Goal: Transaction & Acquisition: Purchase product/service

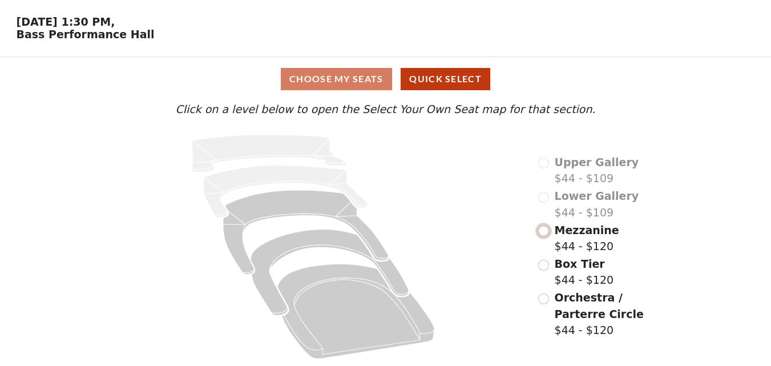
click at [545, 230] on input "radio" at bounding box center [543, 230] width 11 height 11
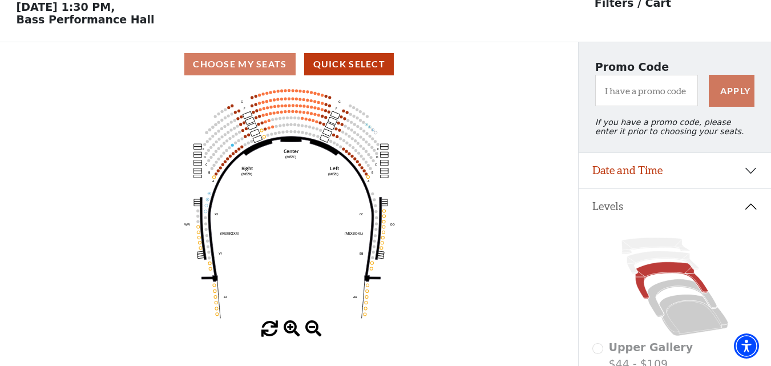
scroll to position [53, 0]
click at [293, 331] on span at bounding box center [292, 328] width 17 height 17
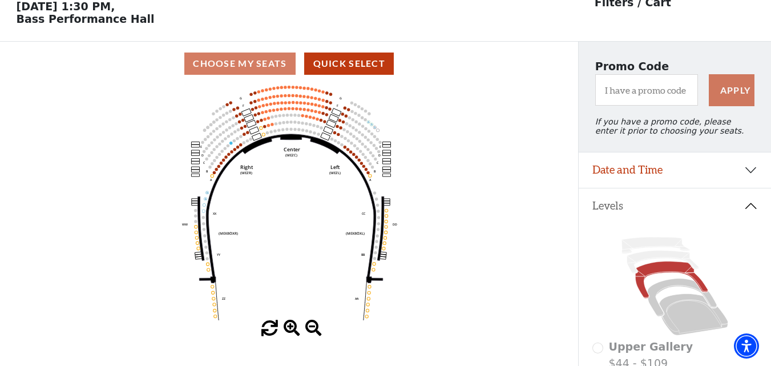
click at [293, 331] on span at bounding box center [292, 328] width 17 height 17
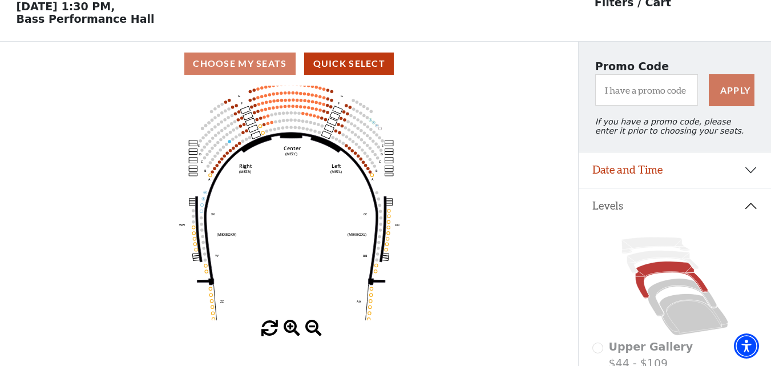
click at [292, 330] on span at bounding box center [292, 328] width 17 height 17
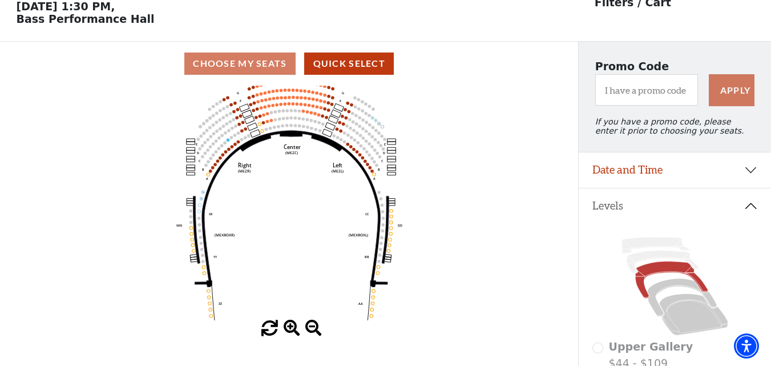
click at [292, 327] on span at bounding box center [292, 328] width 17 height 17
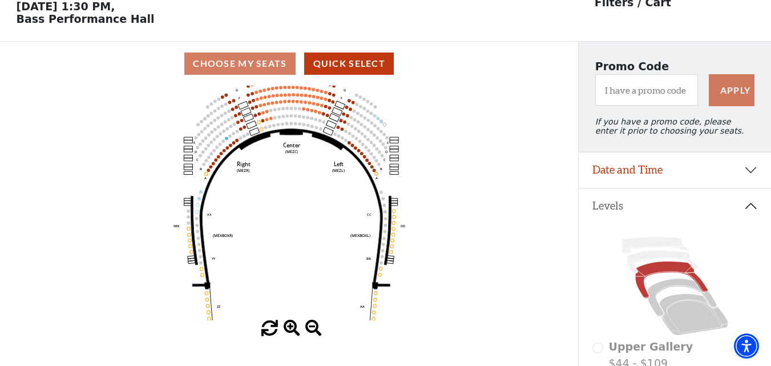
click at [292, 327] on span at bounding box center [292, 328] width 17 height 17
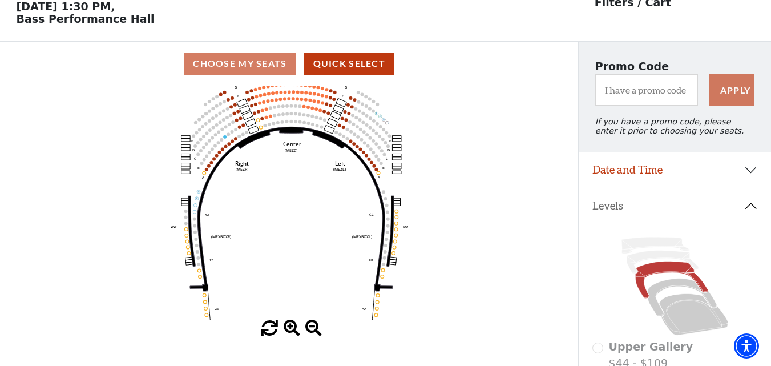
click at [292, 327] on span at bounding box center [292, 328] width 17 height 17
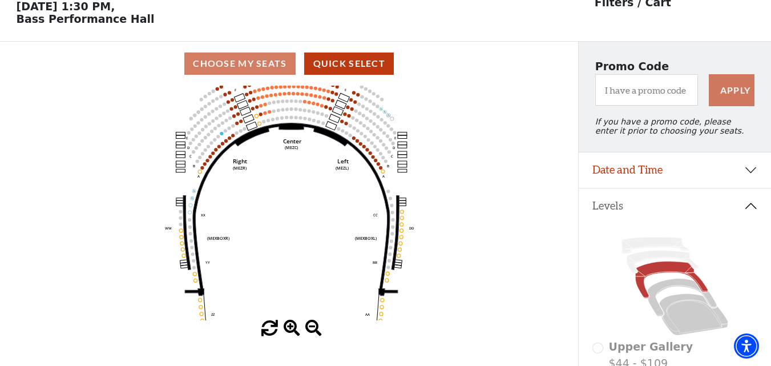
click at [291, 327] on span at bounding box center [292, 328] width 17 height 17
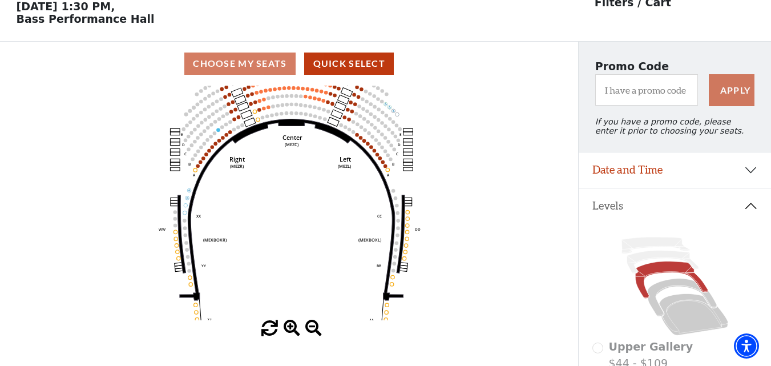
click at [289, 326] on span at bounding box center [292, 328] width 17 height 17
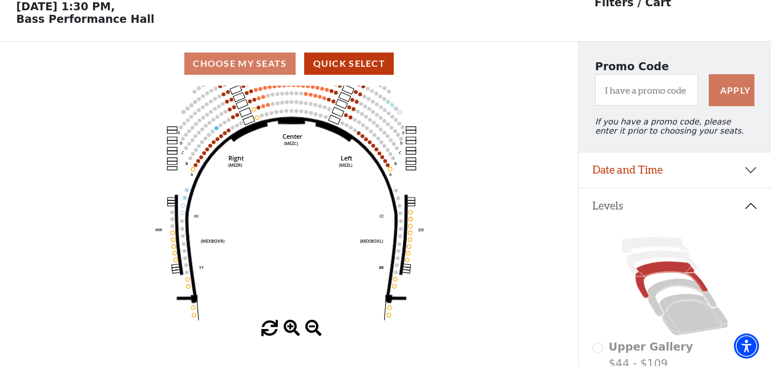
click at [288, 325] on span at bounding box center [292, 328] width 17 height 17
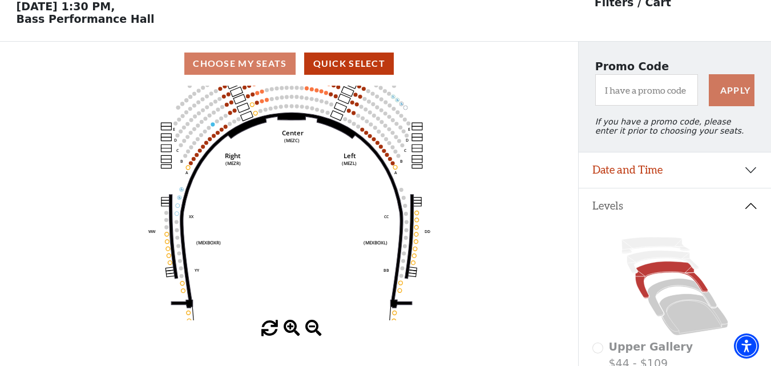
click at [287, 325] on span at bounding box center [292, 328] width 17 height 17
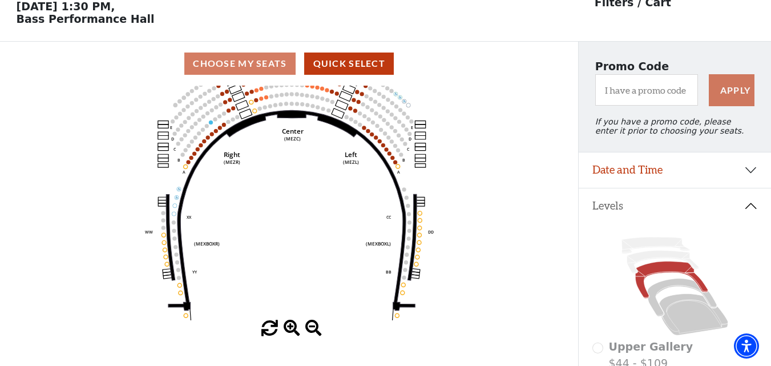
click at [286, 324] on span at bounding box center [292, 328] width 17 height 17
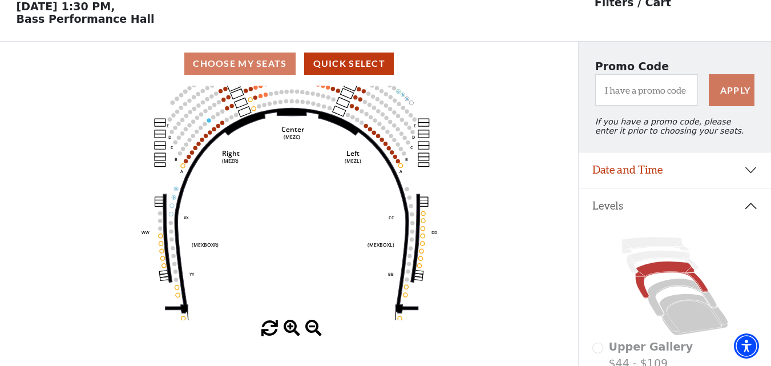
click at [285, 320] on icon "Center (MEZC) Right (MEZR) Left (MEZL) (MEXBOXR) (MEXBOXL) XX WW CC DD YY BB ZZ…" at bounding box center [289, 203] width 521 height 235
click at [284, 320] on icon "Center (MEZC) Right (MEZR) Left (MEZL) (MEXBOXR) (MEXBOXL) XX WW CC DD YY BB ZZ…" at bounding box center [289, 203] width 521 height 235
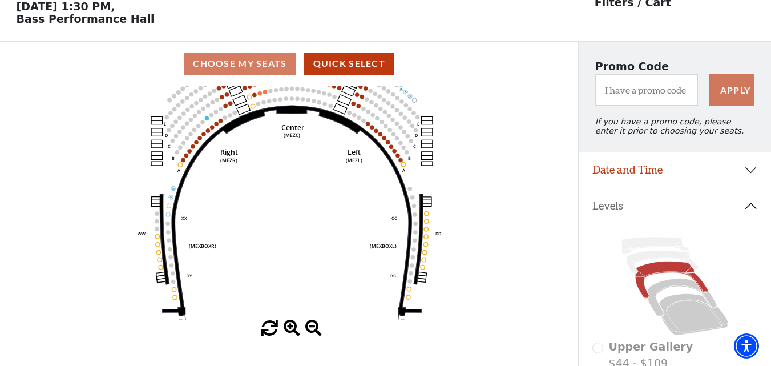
click at [284, 320] on icon "Center (MEZC) Right (MEZR) Left (MEZL) (MEXBOXR) (MEXBOXL) XX WW CC DD YY BB ZZ…" at bounding box center [289, 203] width 521 height 235
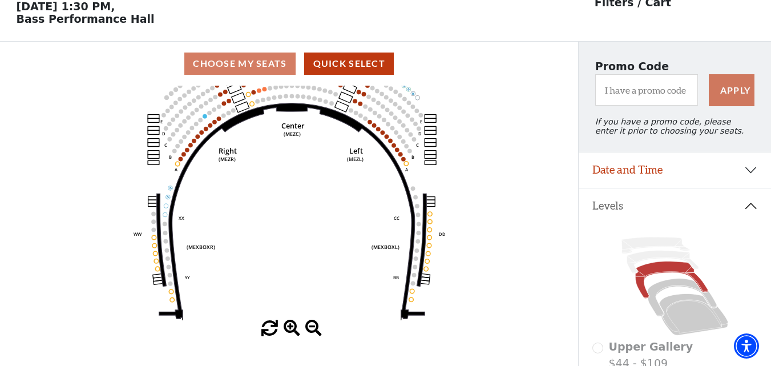
click at [284, 320] on icon "Center (MEZC) Right (MEZR) Left (MEZL) (MEXBOXR) (MEXBOXL) XX WW CC DD YY BB ZZ…" at bounding box center [289, 203] width 521 height 235
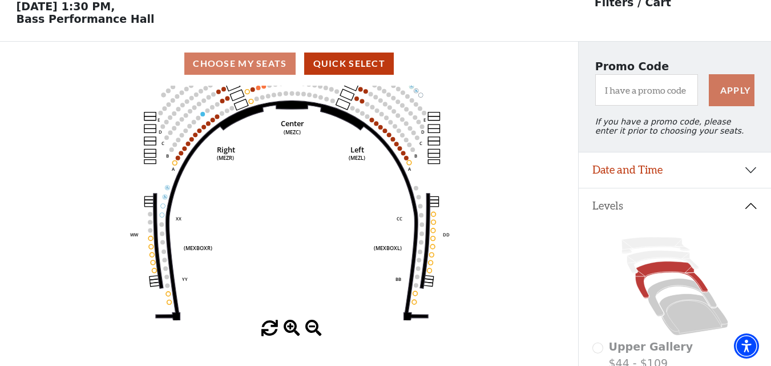
click at [284, 320] on icon "Center (MEZC) Right (MEZR) Left (MEZL) (MEXBOXR) (MEXBOXL) XX WW CC DD YY BB ZZ…" at bounding box center [289, 203] width 521 height 235
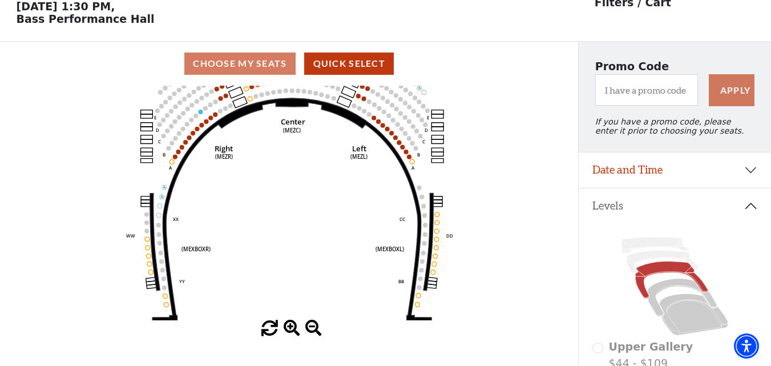
click at [284, 320] on icon "Center (MEZC) Right (MEZR) Left (MEZL) (MEXBOXR) (MEXBOXL) XX WW CC DD YY BB ZZ…" at bounding box center [289, 203] width 521 height 235
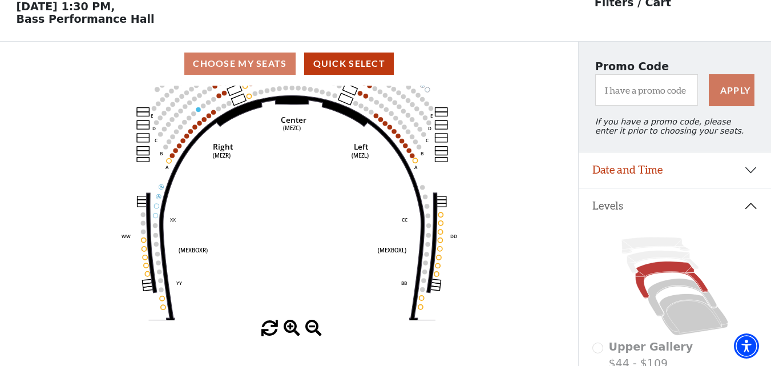
click at [284, 320] on icon "Center (MEZC) Right (MEZR) Left (MEZL) (MEXBOXR) (MEXBOXL) XX WW CC DD YY BB ZZ…" at bounding box center [289, 203] width 521 height 235
click at [288, 328] on span at bounding box center [292, 328] width 17 height 17
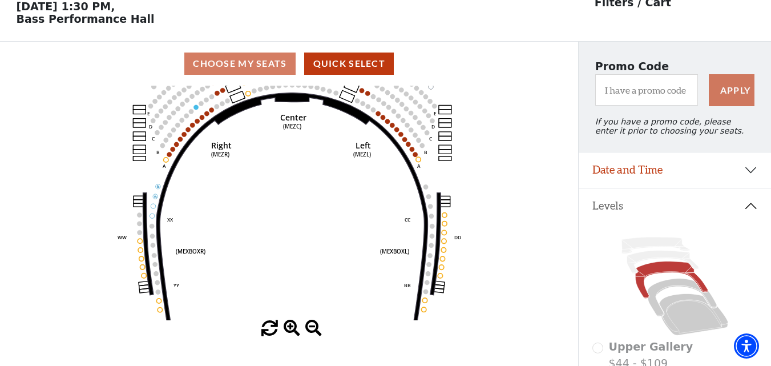
click at [291, 327] on span at bounding box center [292, 328] width 17 height 17
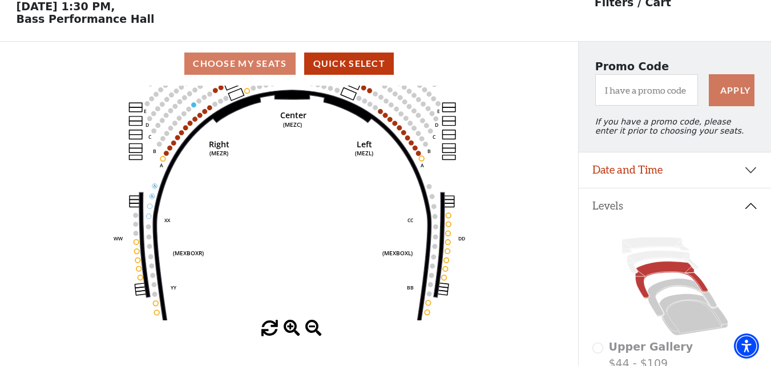
click at [291, 328] on span at bounding box center [292, 328] width 17 height 17
click at [291, 329] on span at bounding box center [292, 328] width 17 height 17
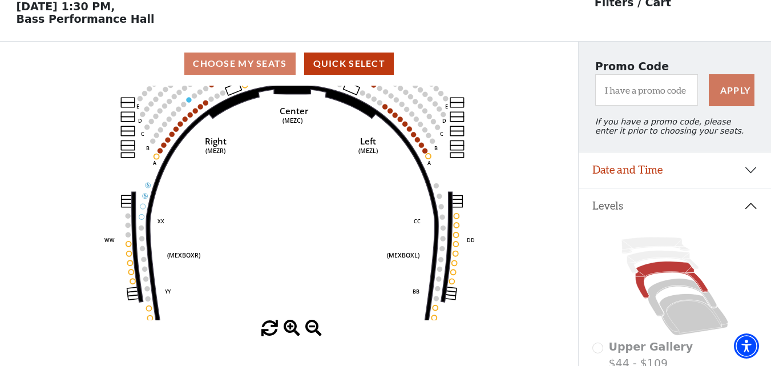
click at [291, 329] on span at bounding box center [292, 328] width 17 height 17
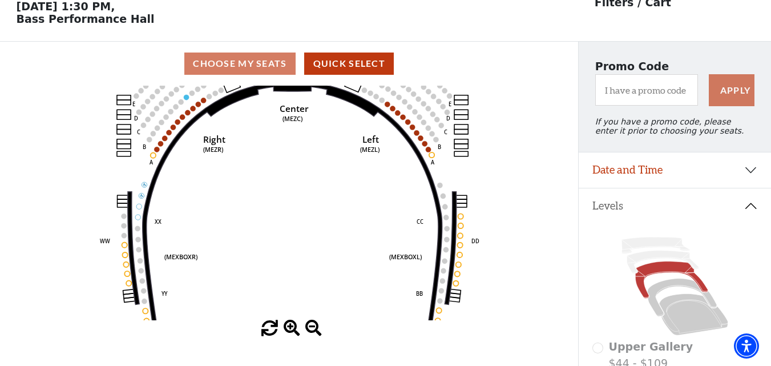
click at [291, 329] on span at bounding box center [292, 328] width 17 height 17
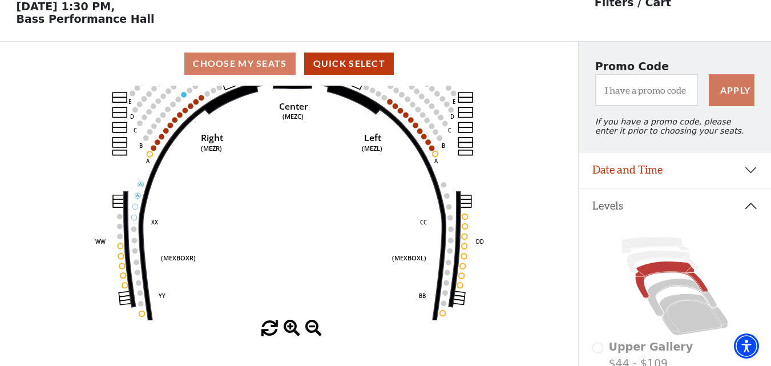
click at [292, 329] on span at bounding box center [292, 328] width 17 height 17
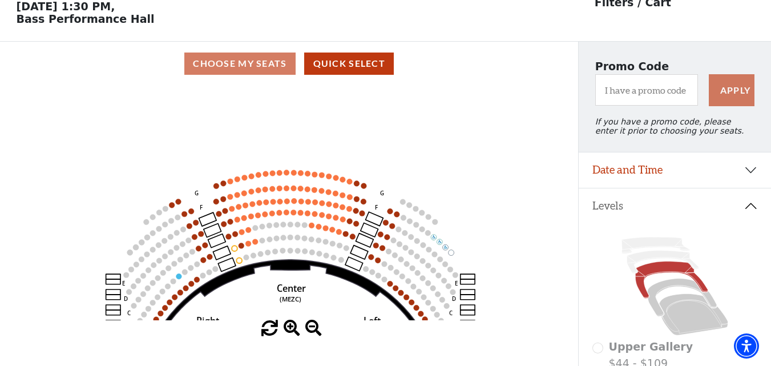
drag, startPoint x: 311, startPoint y: 111, endPoint x: 302, endPoint y: 270, distance: 159.5
click at [301, 287] on icon "Center (MEZC) Right (MEZR) Left (MEZL) (MEXBOXR) (MEXBOXL) XX WW CC DD YY BB ZZ…" at bounding box center [289, 203] width 521 height 235
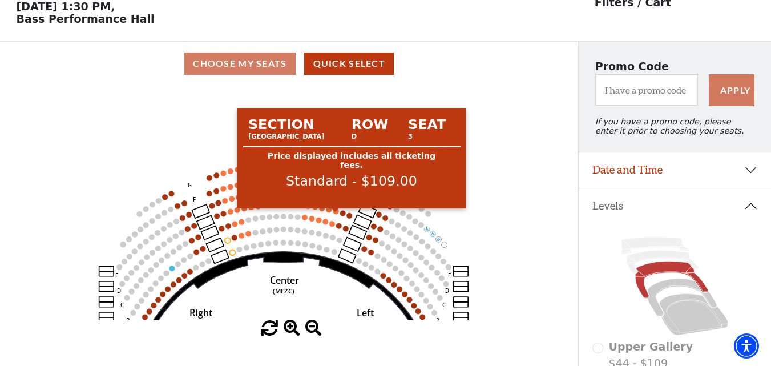
click at [336, 214] on circle at bounding box center [336, 211] width 6 height 6
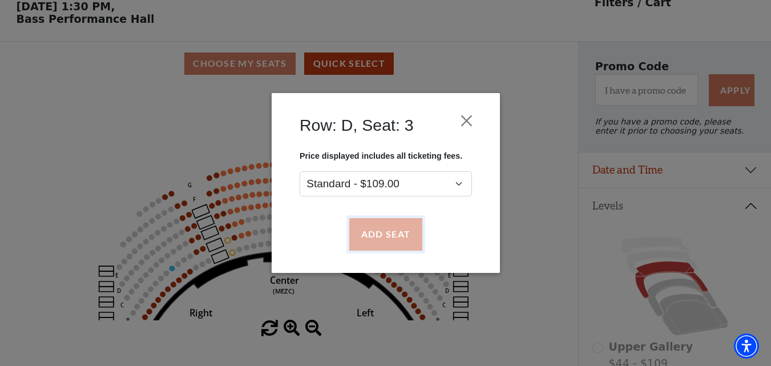
click at [394, 235] on button "Add Seat" at bounding box center [385, 235] width 73 height 32
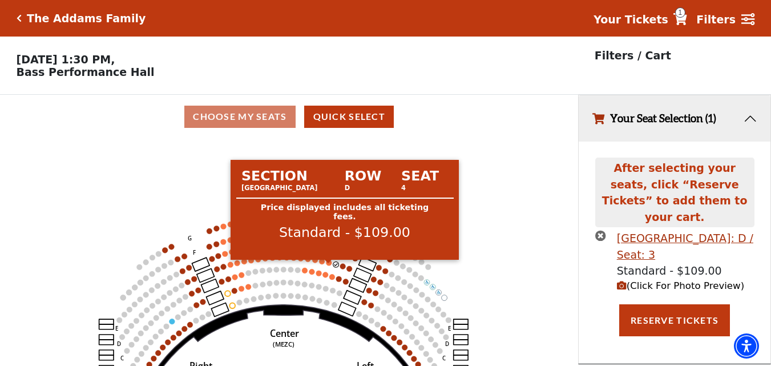
click at [331, 265] on circle at bounding box center [329, 263] width 6 height 6
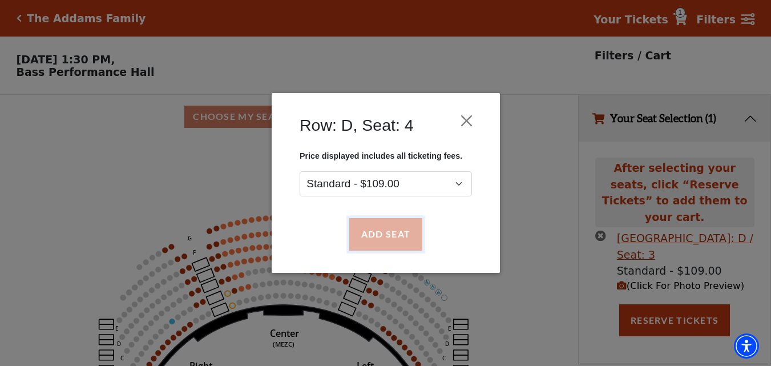
click at [386, 237] on button "Add Seat" at bounding box center [385, 235] width 73 height 32
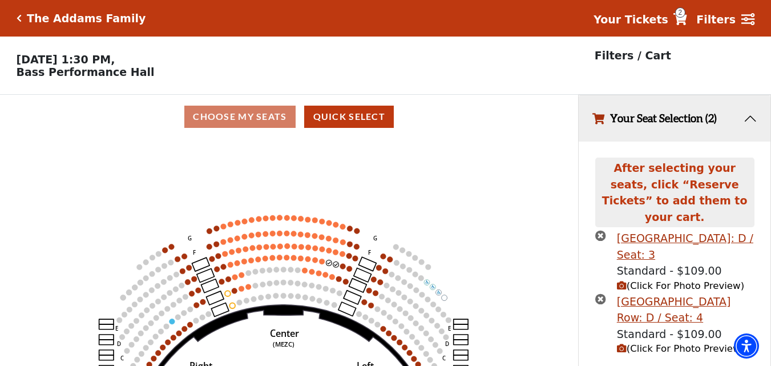
scroll to position [22, 0]
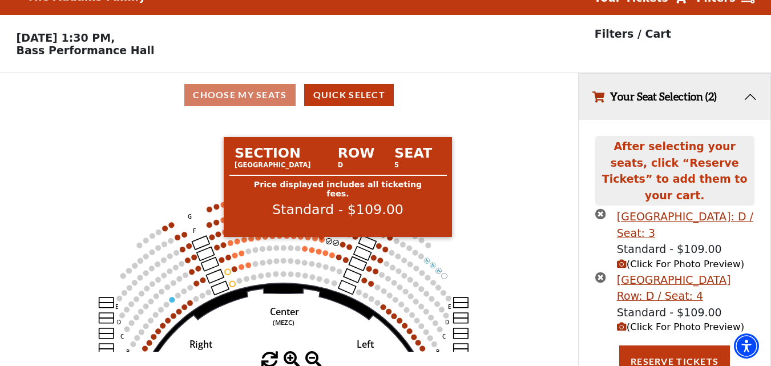
click at [323, 243] on circle at bounding box center [322, 240] width 6 height 6
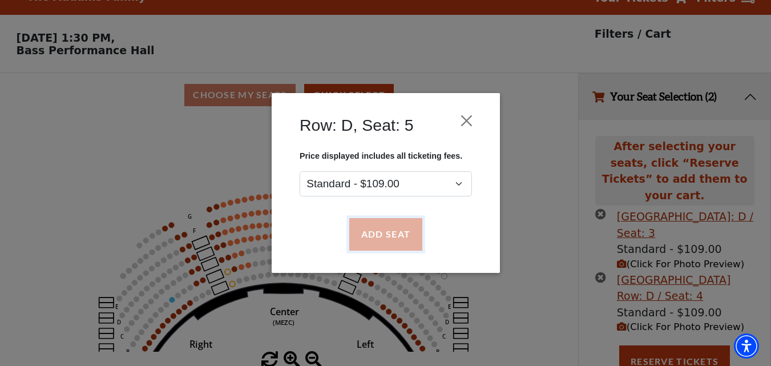
click at [379, 231] on button "Add Seat" at bounding box center [385, 235] width 73 height 32
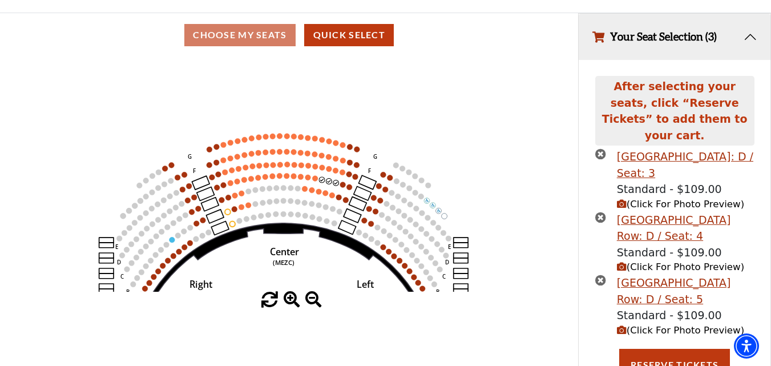
scroll to position [85, 0]
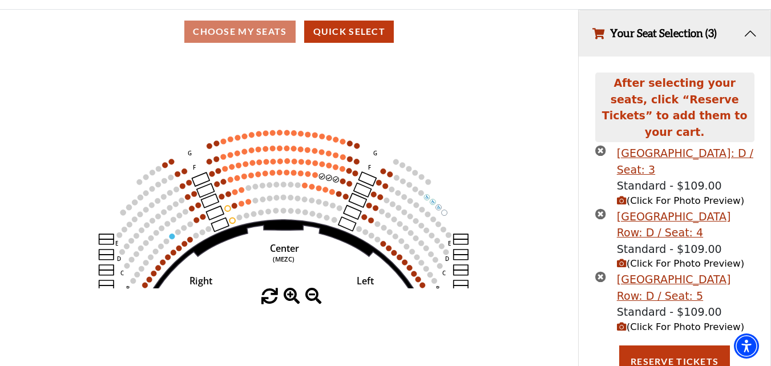
click at [311, 178] on icon "Center (MEZC) Right (MEZR) Left (MEZL) (MEXBOXR) (MEXBOXL) XX WW CC DD YY BB ZZ…" at bounding box center [289, 171] width 521 height 235
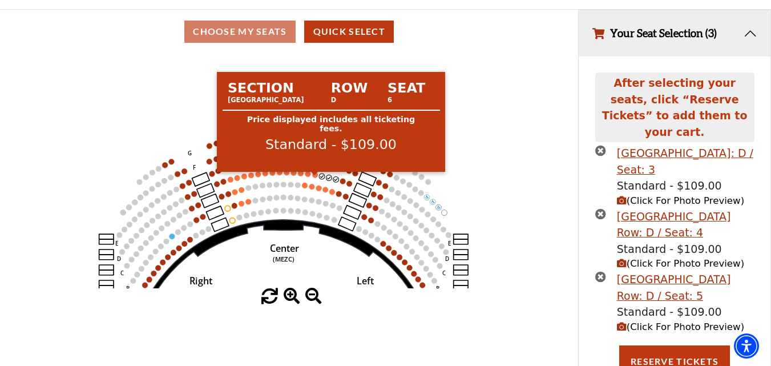
click at [313, 178] on circle at bounding box center [315, 175] width 6 height 6
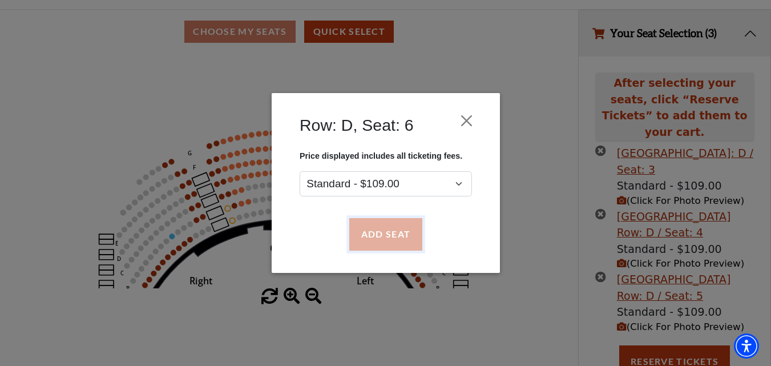
click at [386, 236] on button "Add Seat" at bounding box center [385, 235] width 73 height 32
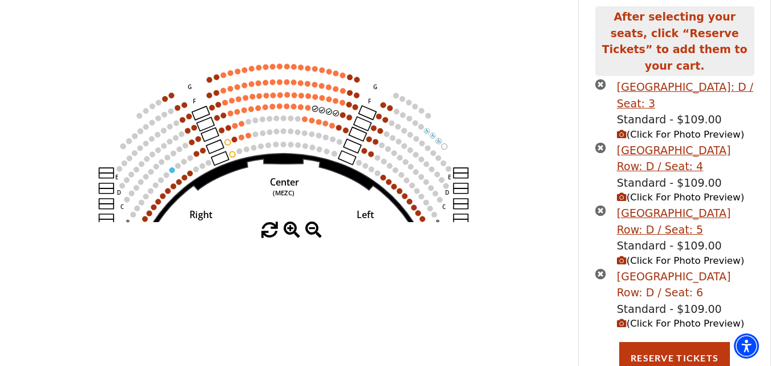
scroll to position [176, 0]
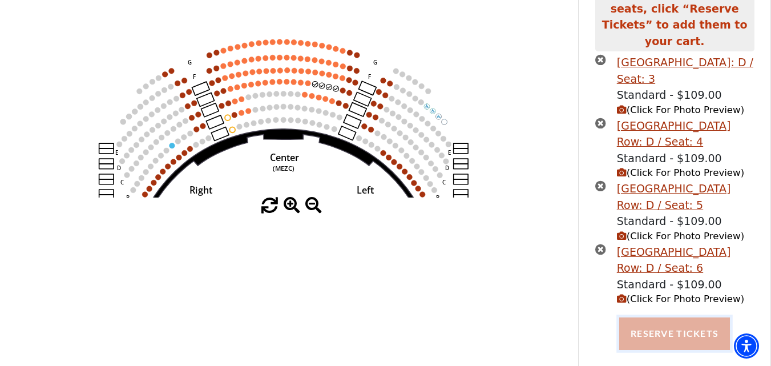
click at [669, 329] on button "Reserve Tickets" at bounding box center [674, 333] width 111 height 32
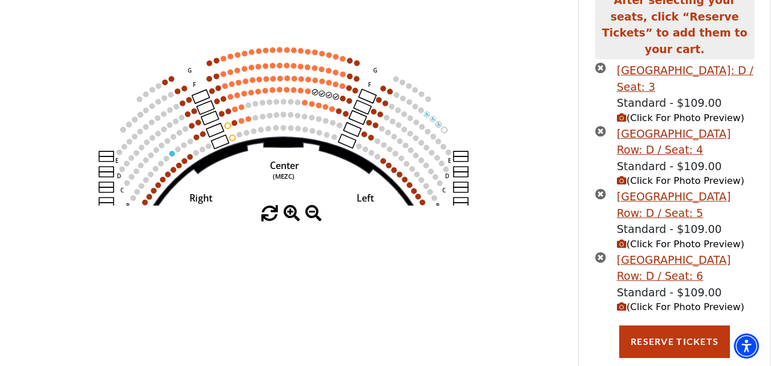
scroll to position [185, 0]
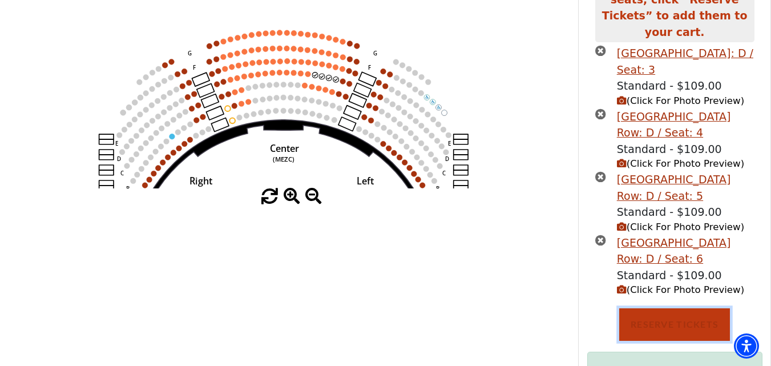
click at [667, 316] on button "Reserve Tickets" at bounding box center [674, 324] width 111 height 32
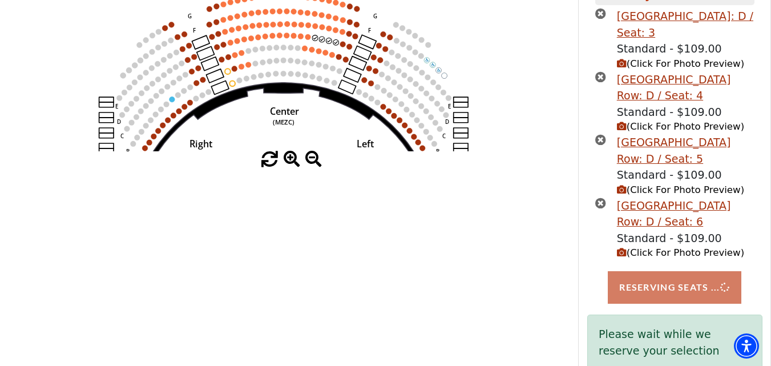
scroll to position [242, 0]
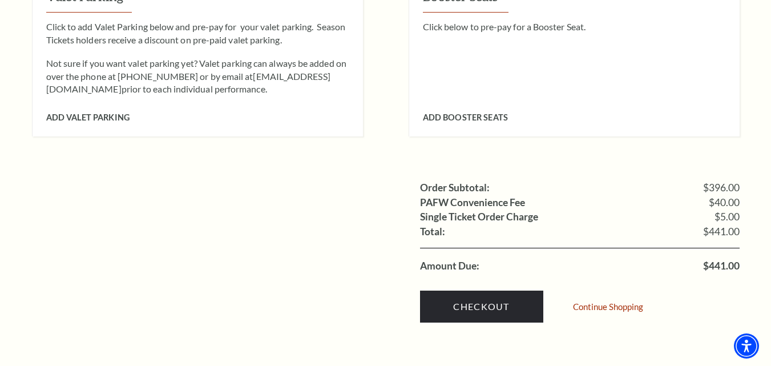
scroll to position [1142, 0]
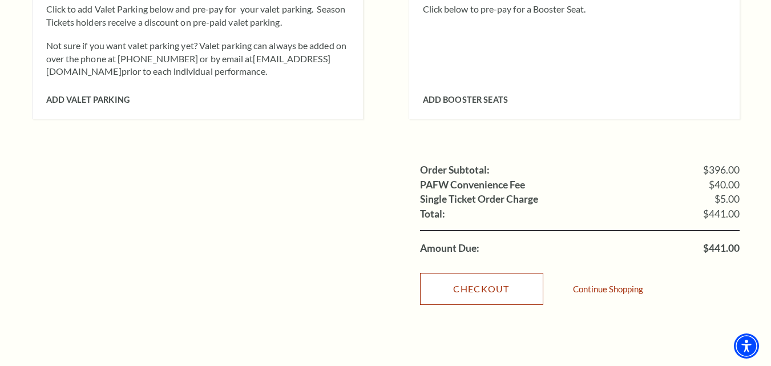
click at [479, 273] on link "Checkout" at bounding box center [481, 289] width 123 height 32
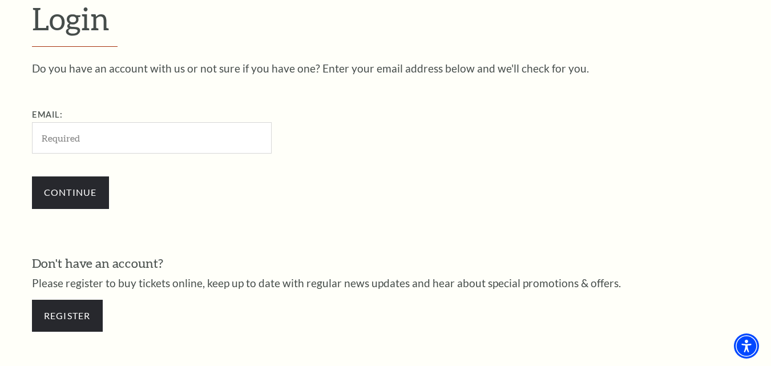
drag, startPoint x: 88, startPoint y: 127, endPoint x: 385, endPoint y: 170, distance: 299.8
click at [385, 170] on div "Continue" at bounding box center [209, 192] width 354 height 55
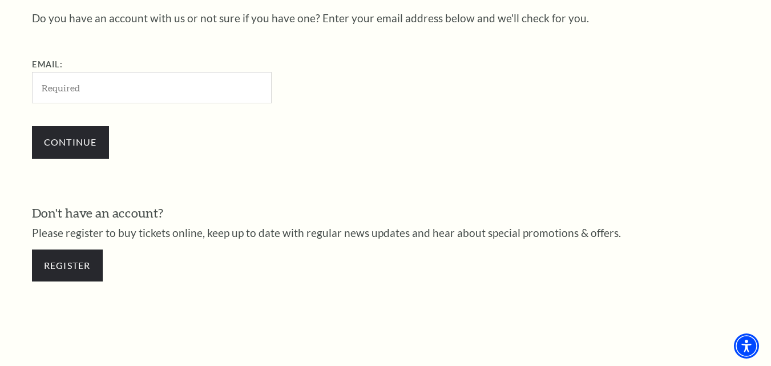
scroll to position [547, 0]
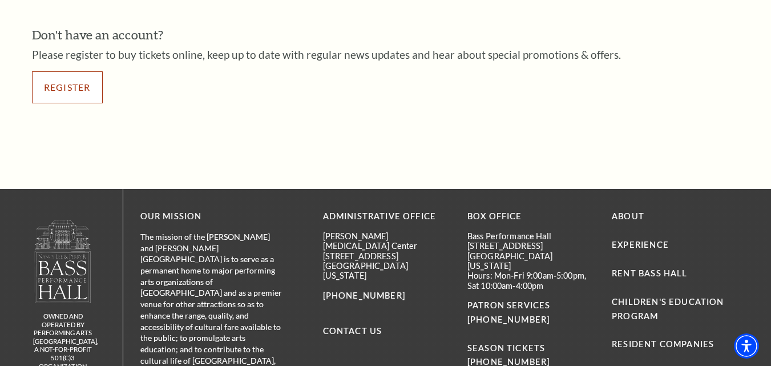
click at [72, 99] on link "Register" at bounding box center [67, 87] width 71 height 32
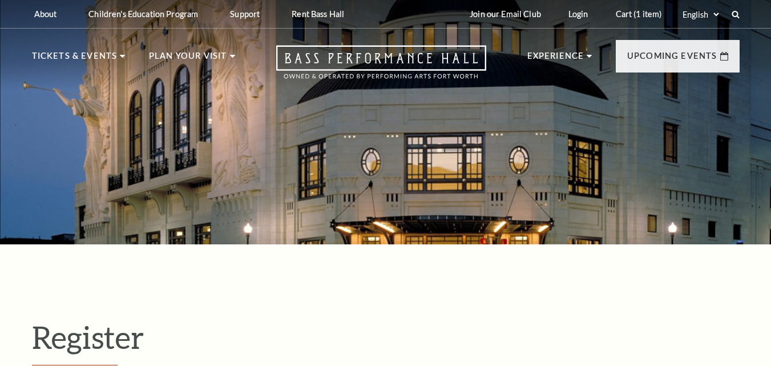
select select "1"
select select "TX"
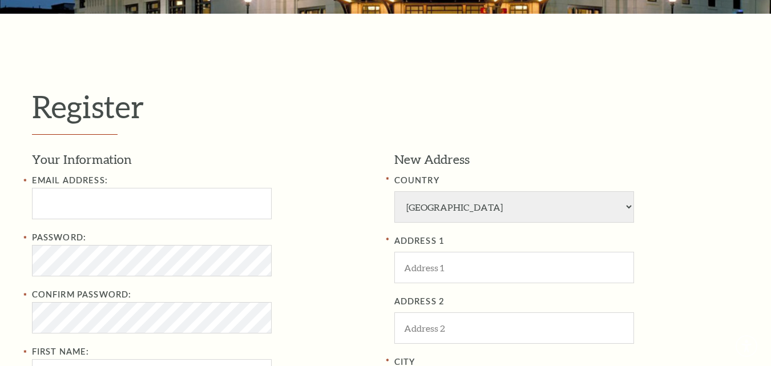
scroll to position [285, 0]
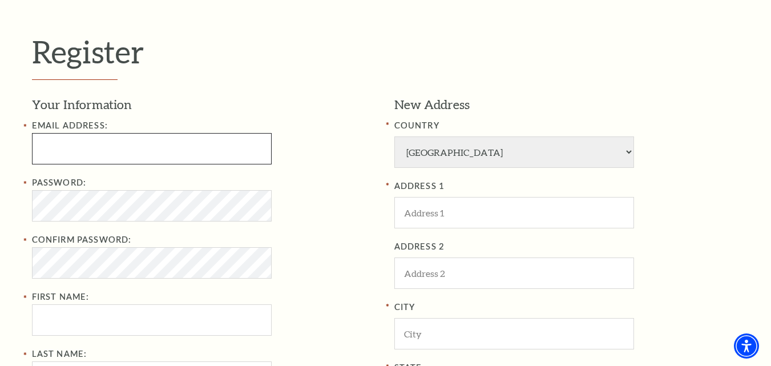
click at [90, 140] on input "Email Address:" at bounding box center [152, 148] width 240 height 31
type input "asaphjames13@gmail.com"
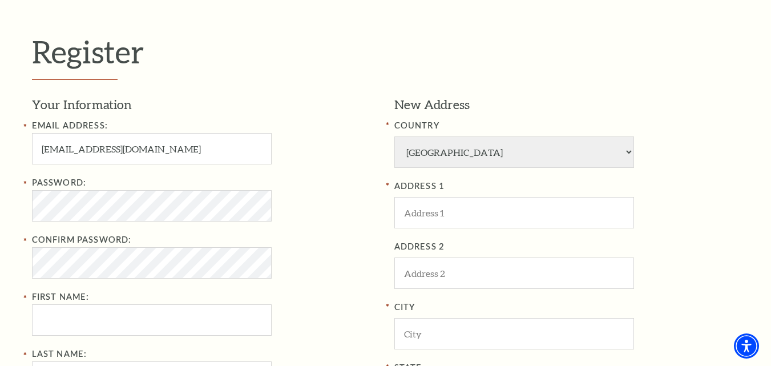
type input "Paa"
type input "Ward"
type input "0509123413"
type input "1088"
type input "woonsocket"
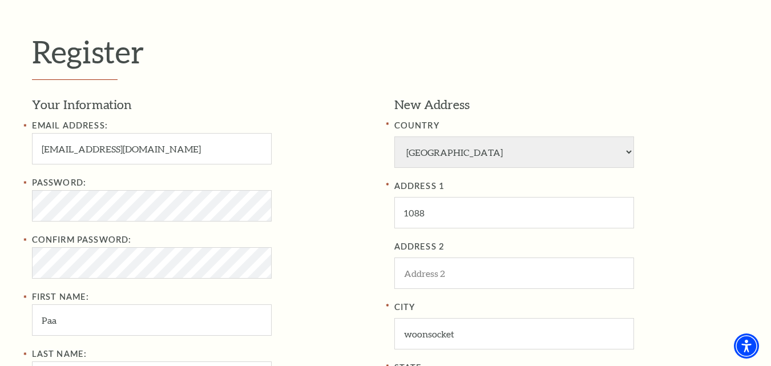
select select "RI"
type input "02895"
type input "050-912-3413"
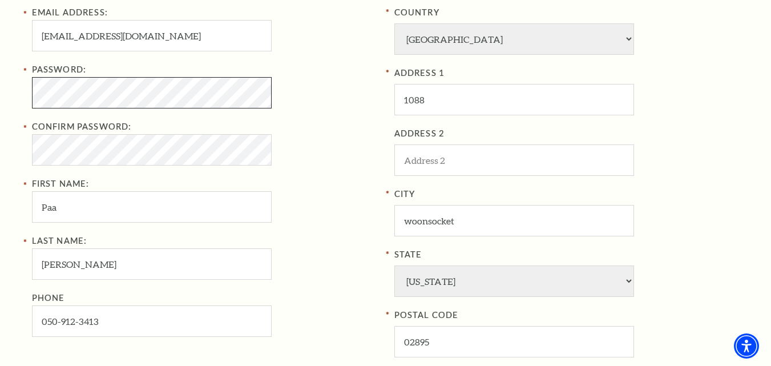
scroll to position [400, 0]
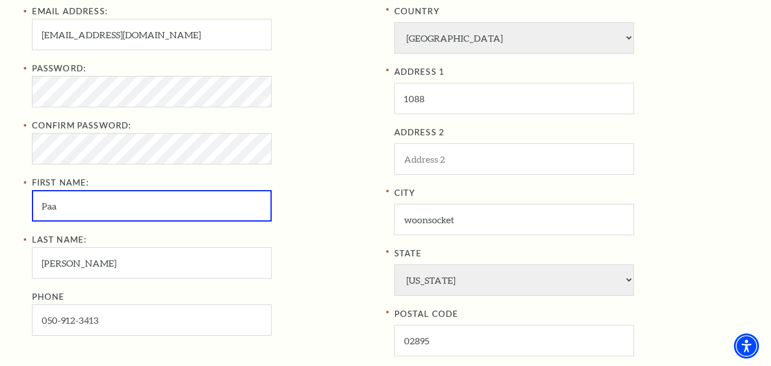
click at [313, 189] on div "Password: Confirm Password: First Name: Paa" at bounding box center [204, 142] width 345 height 160
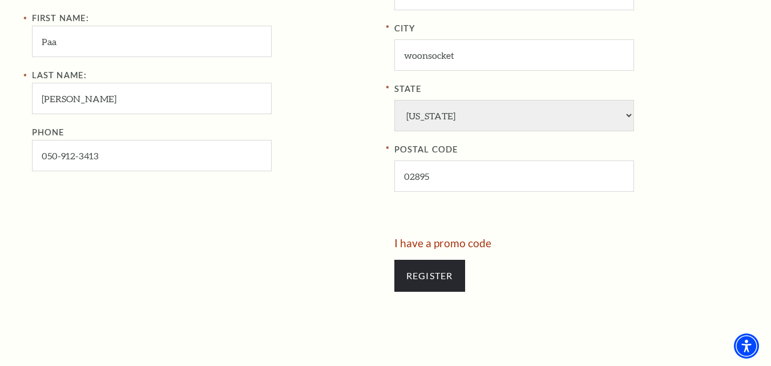
scroll to position [571, 0]
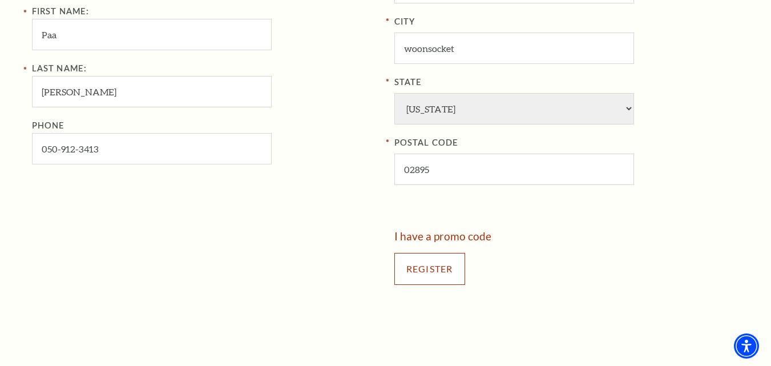
click at [447, 279] on input "Register" at bounding box center [429, 269] width 71 height 32
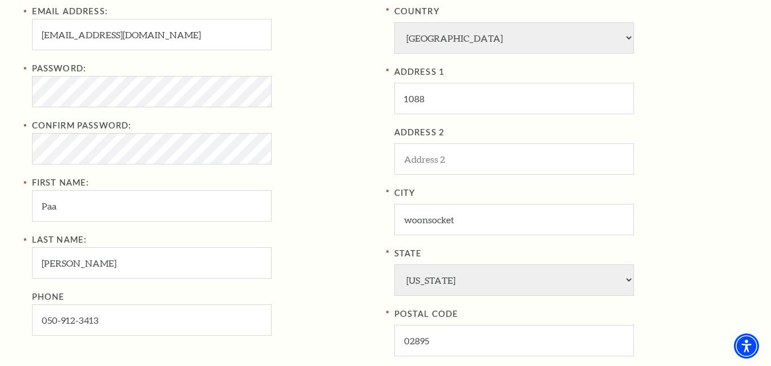
scroll to position [361, 0]
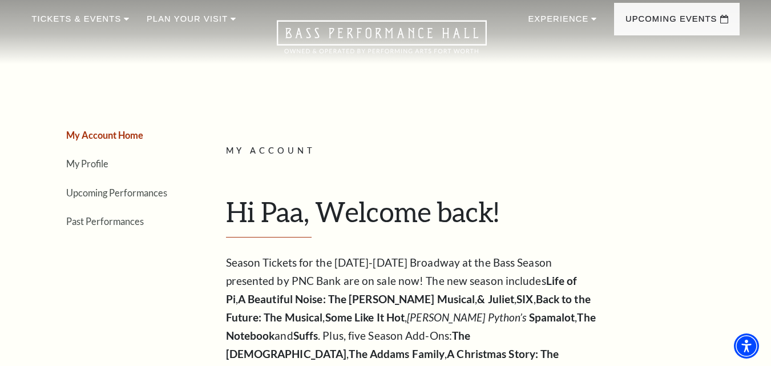
scroll to position [57, 0]
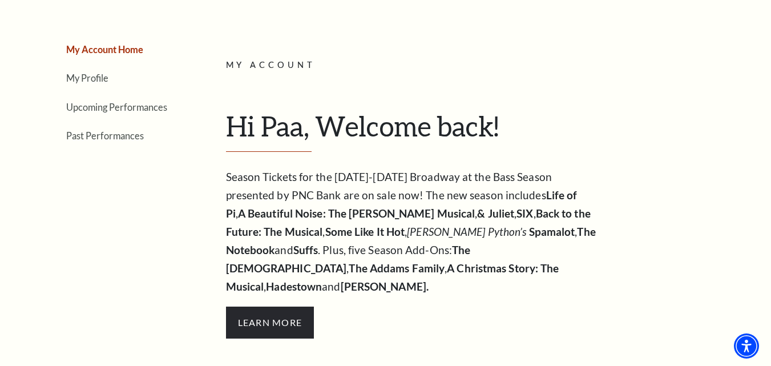
scroll to position [0, 0]
